Goal: Task Accomplishment & Management: Use online tool/utility

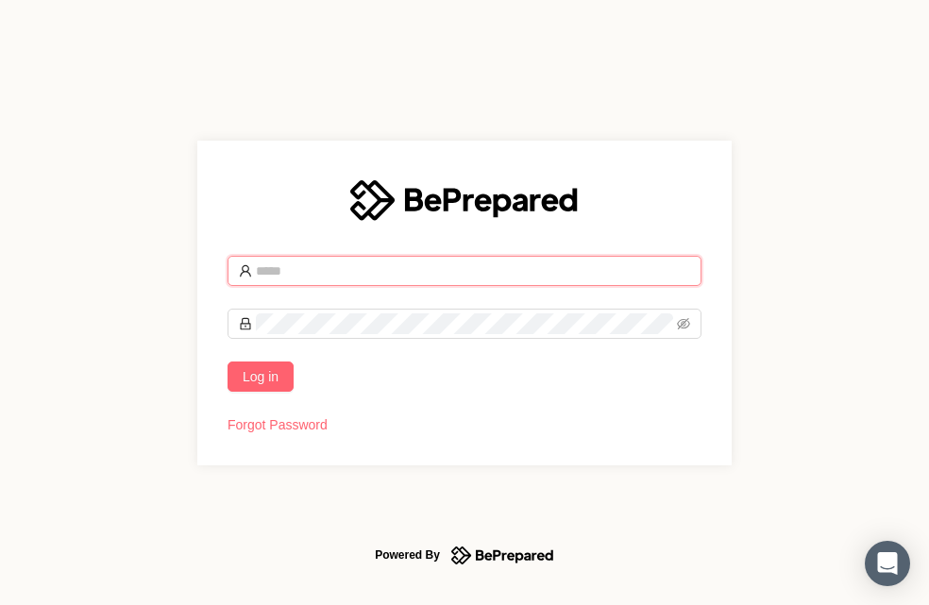
click at [355, 278] on input "text" at bounding box center [473, 271] width 434 height 21
type input "*"
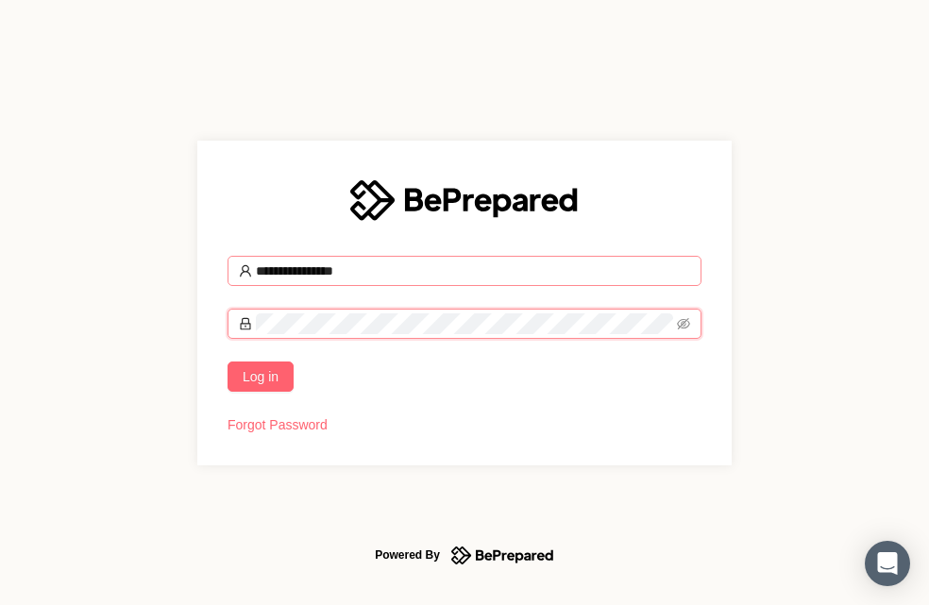
click at [227, 362] on button "Log in" at bounding box center [260, 377] width 66 height 30
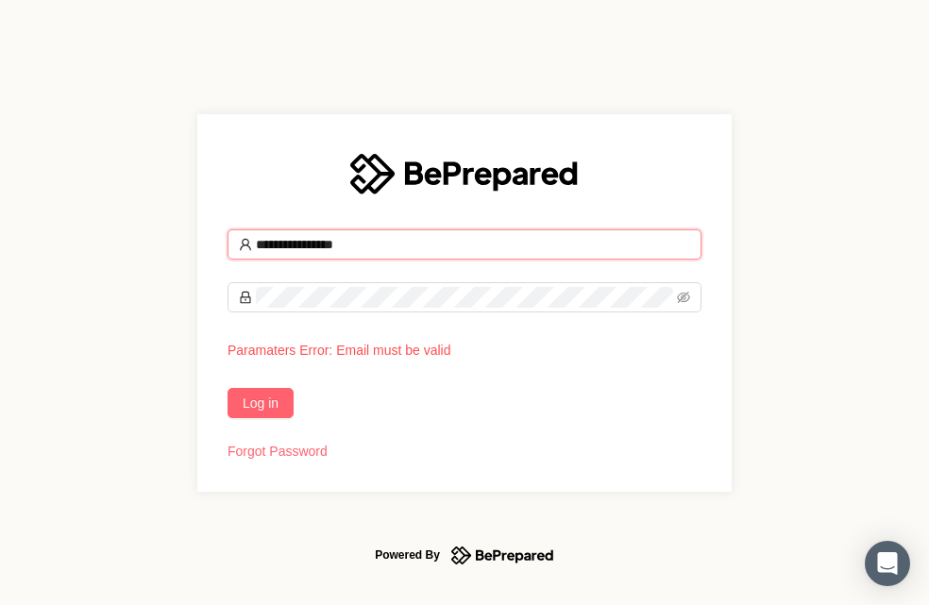
click at [377, 252] on input "**********" at bounding box center [473, 244] width 434 height 21
type input "**********"
click at [227, 388] on button "Log in" at bounding box center [260, 403] width 66 height 30
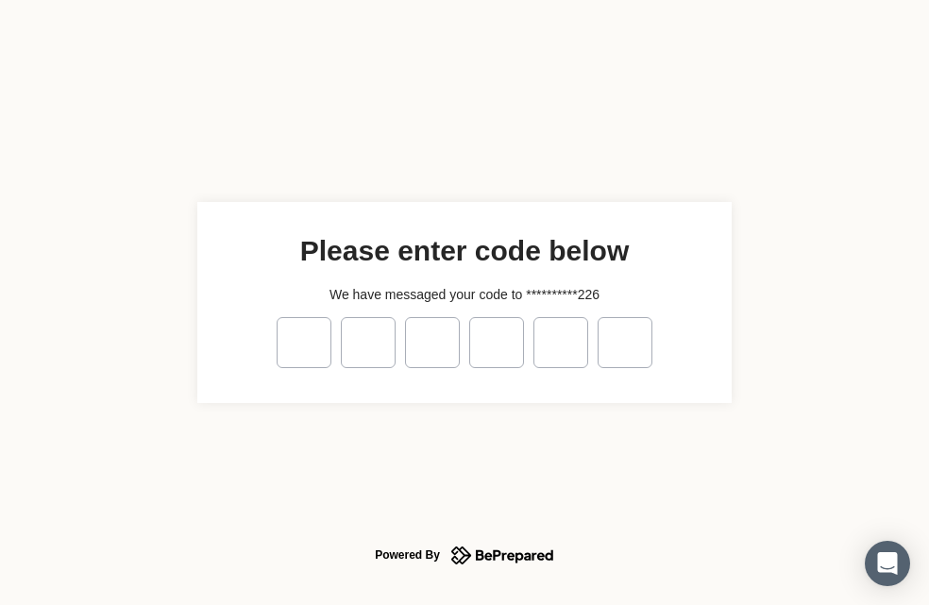
type input "*"
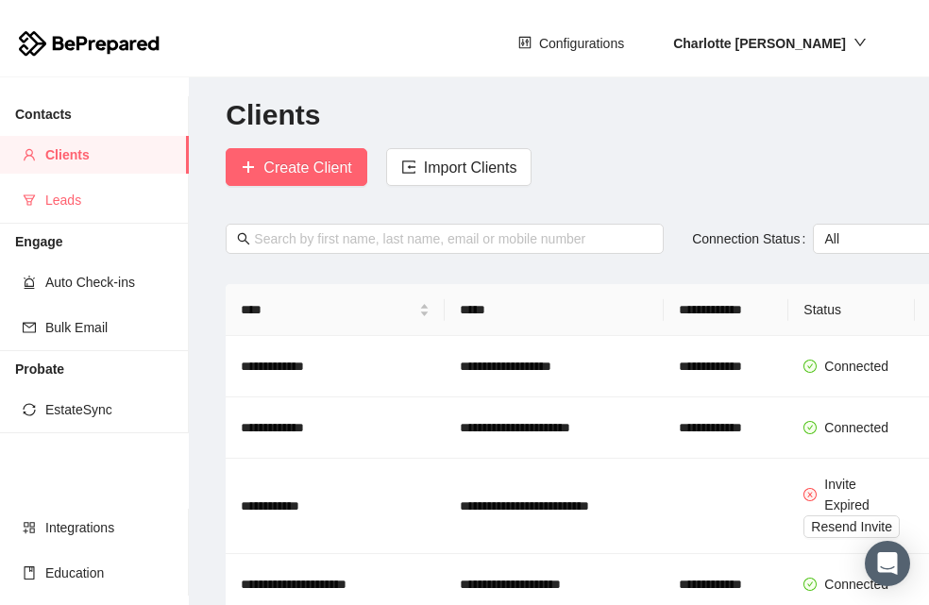
click at [45, 199] on span "Leads" at bounding box center [109, 200] width 128 height 38
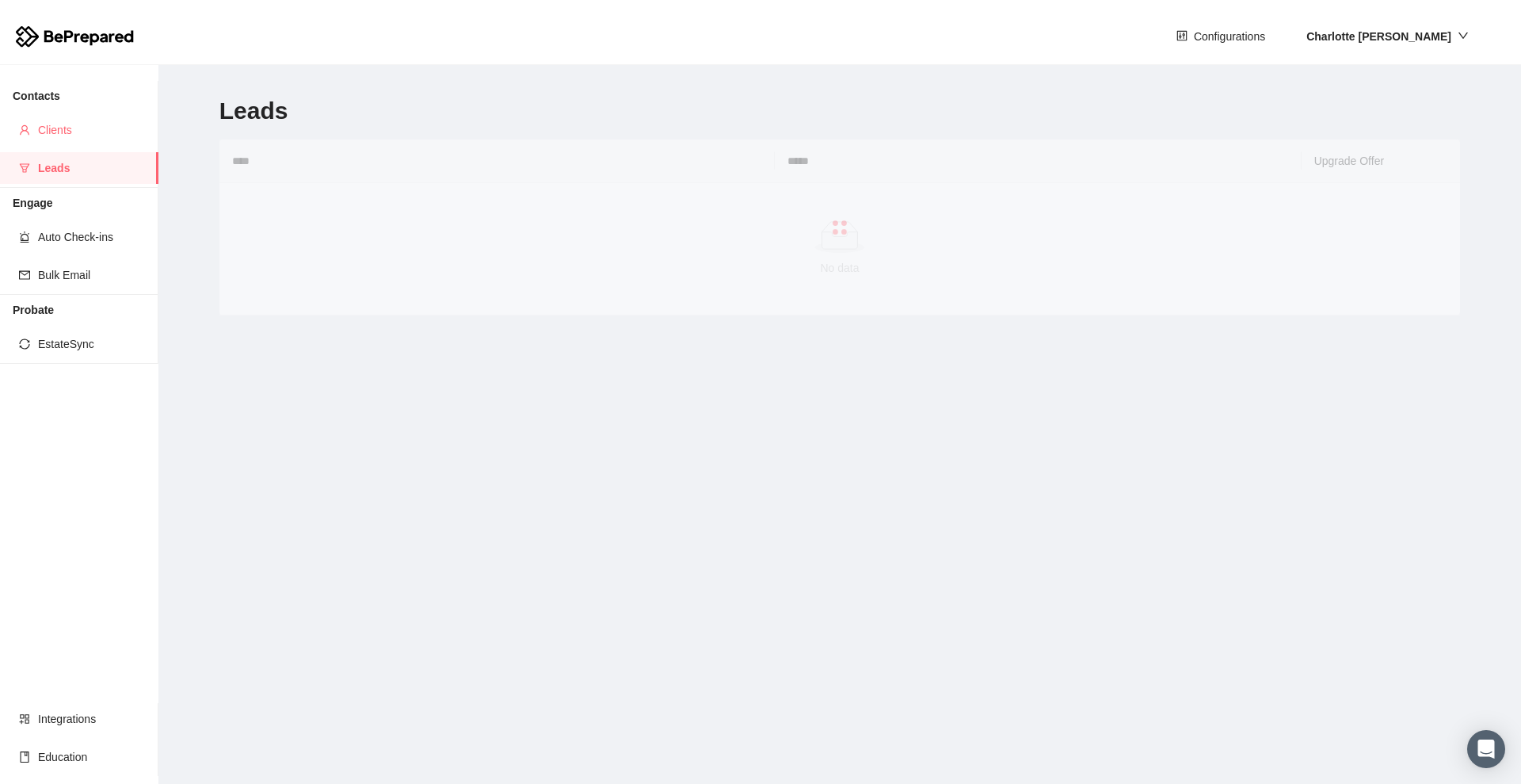
click at [77, 133] on span "Clients" at bounding box center [91, 130] width 107 height 32
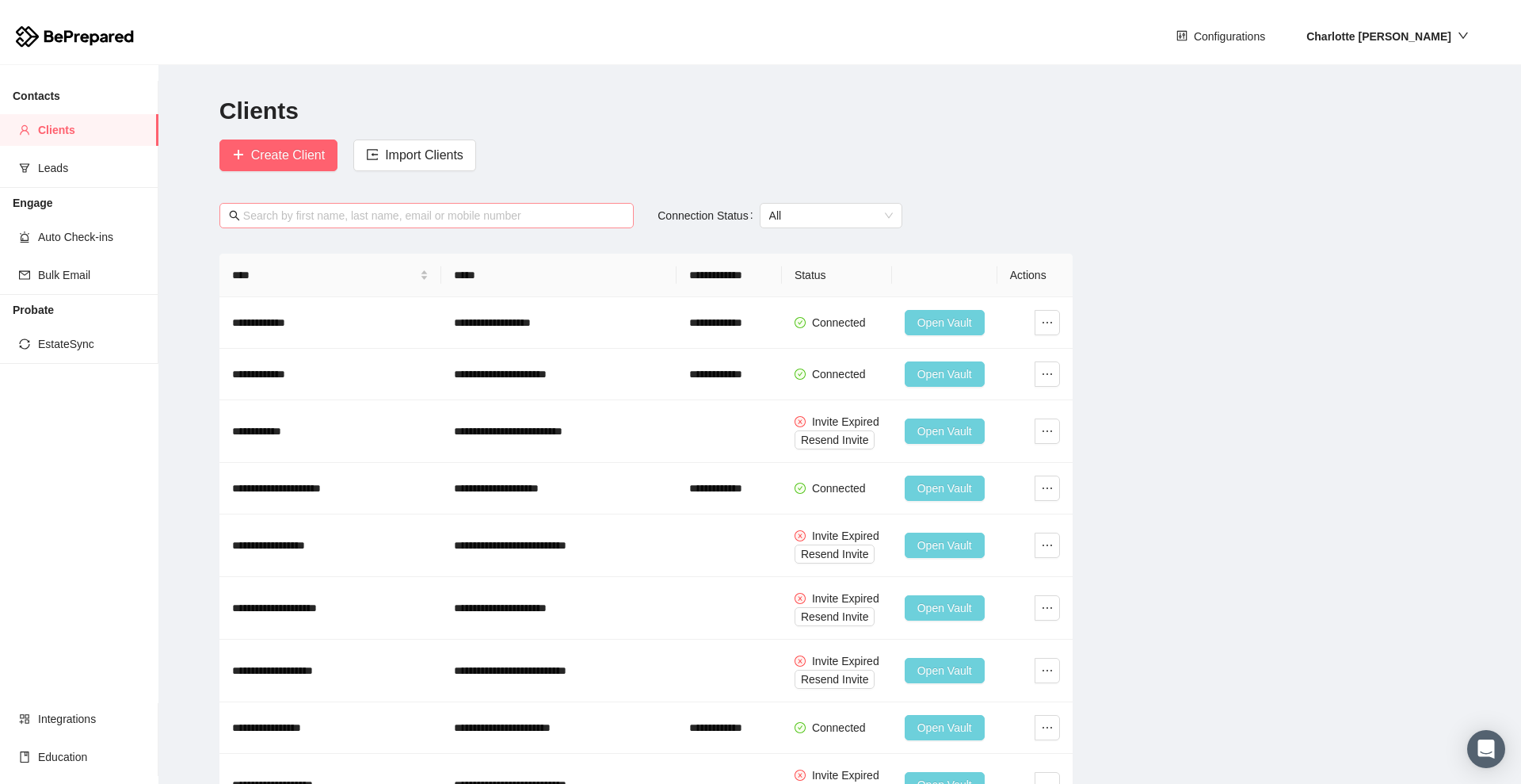
click at [494, 211] on input "text" at bounding box center [434, 215] width 381 height 18
click at [494, 209] on input "tyso" at bounding box center [434, 215] width 381 height 18
click at [337, 222] on input "tyso" at bounding box center [434, 215] width 381 height 18
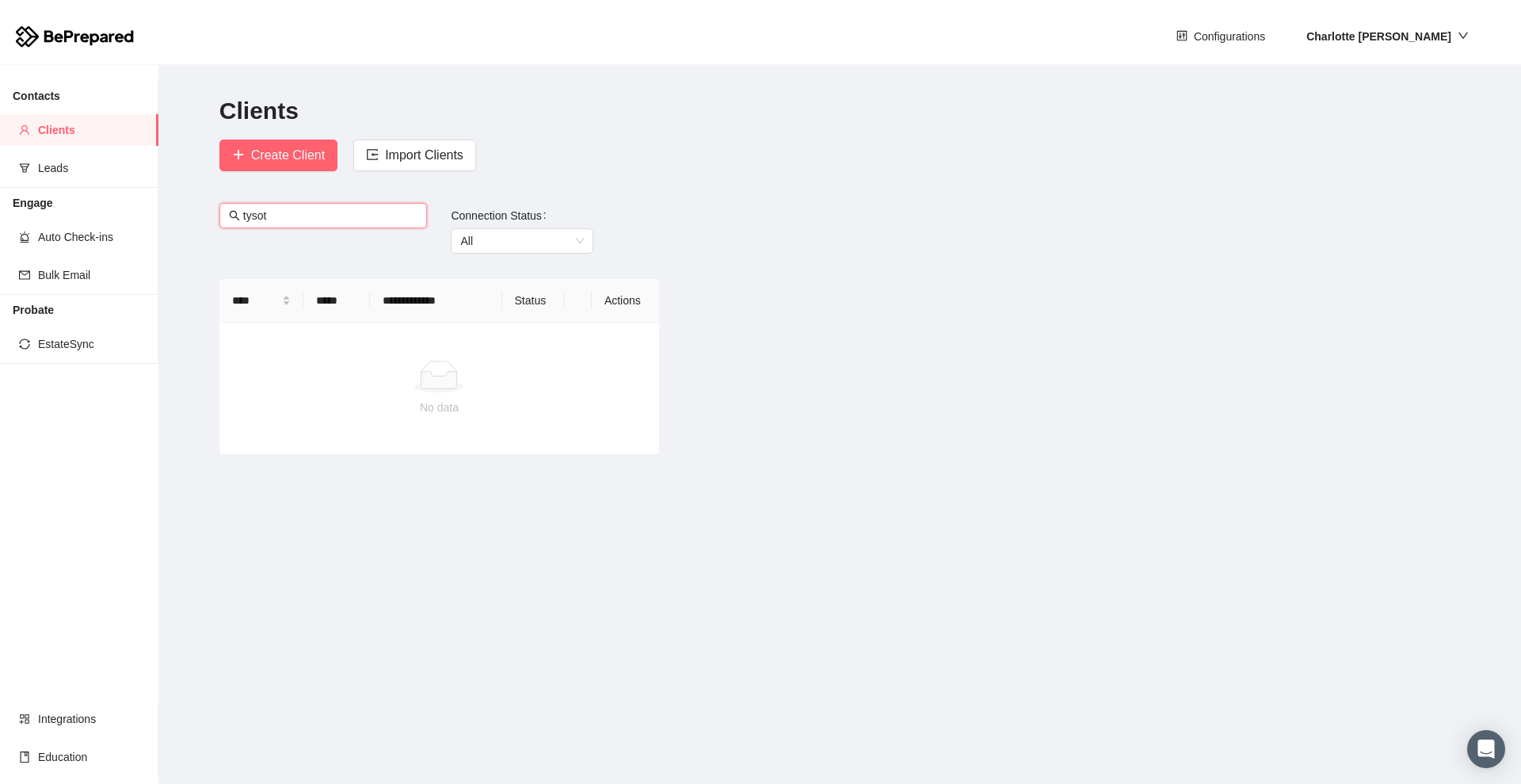
type input "tyso"
